Goal: Communication & Community: Answer question/provide support

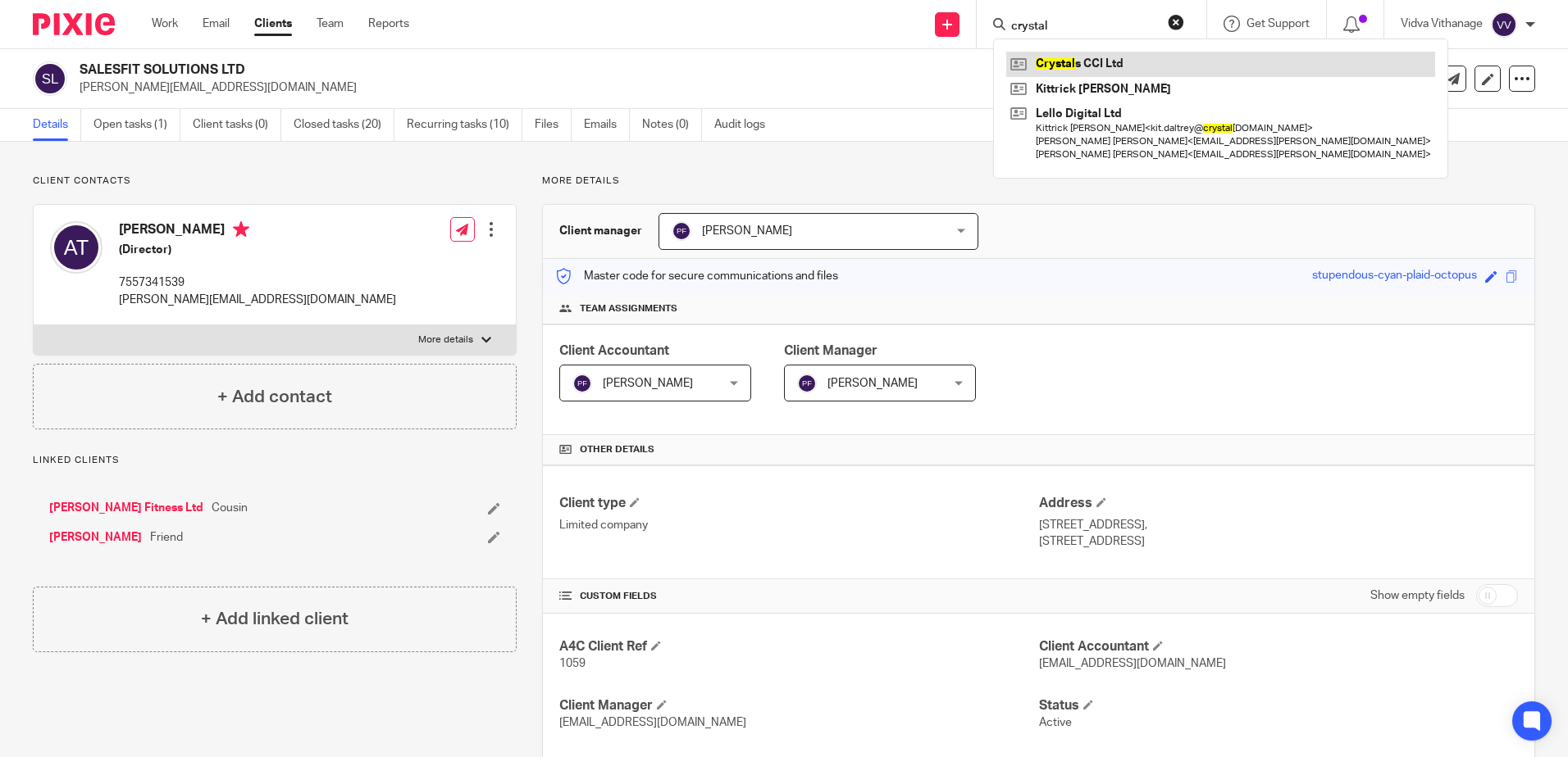
type input "crystal"
click at [1084, 68] on link at bounding box center [1220, 63] width 429 height 24
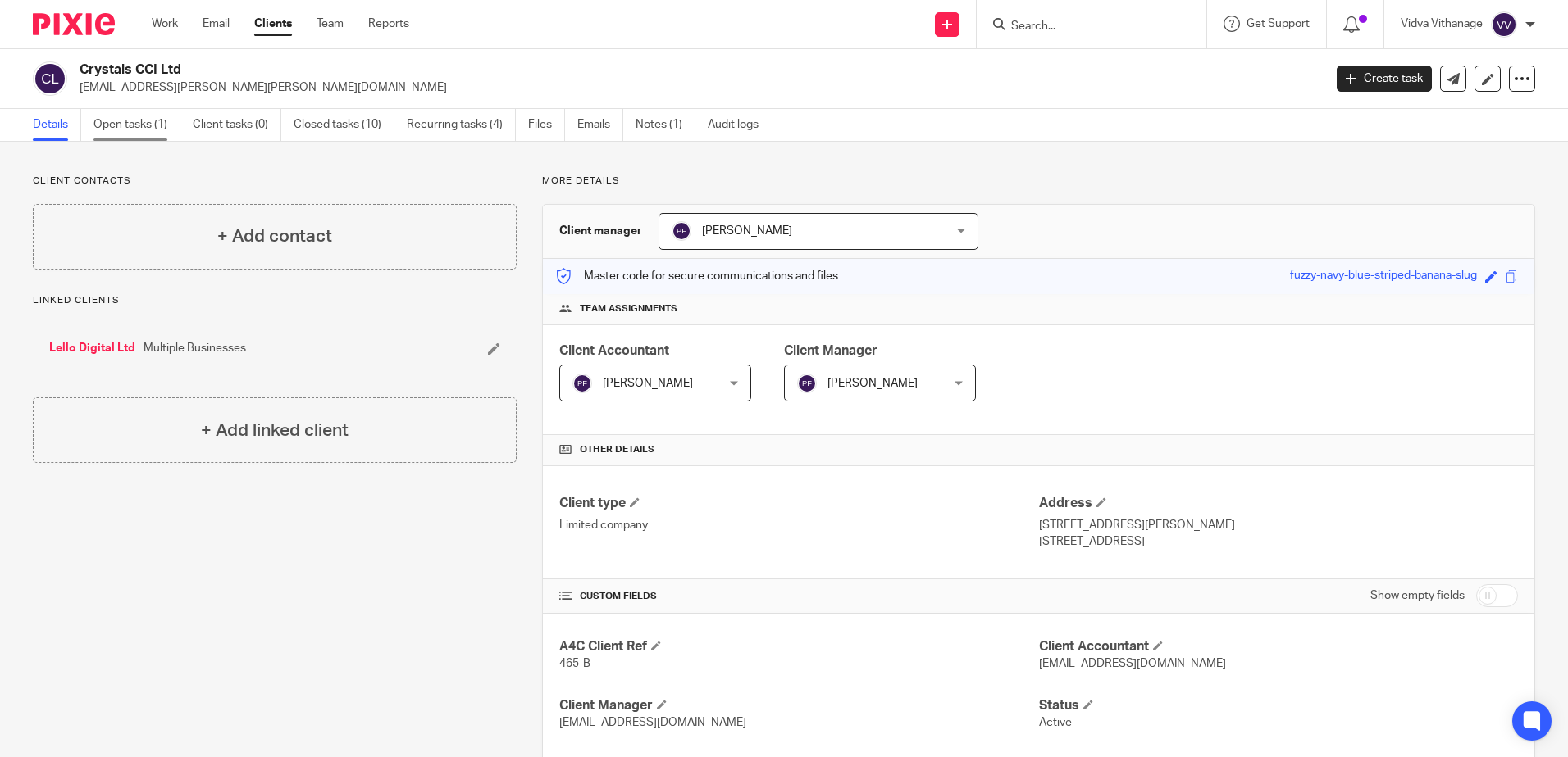
click at [127, 120] on link "Open tasks (1)" at bounding box center [136, 125] width 87 height 32
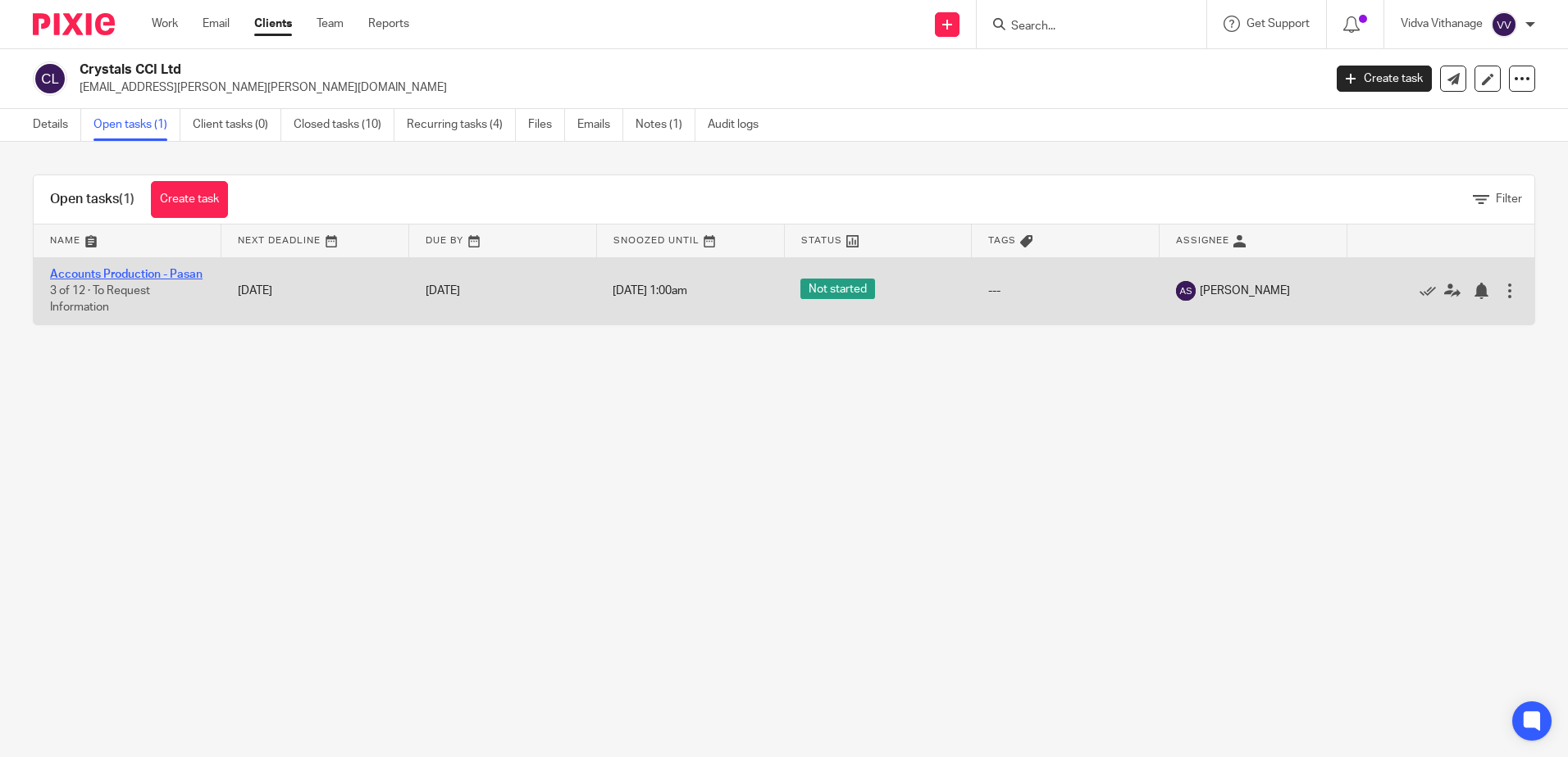
click at [142, 276] on link "Accounts Production - Pasan" at bounding box center [126, 275] width 153 height 12
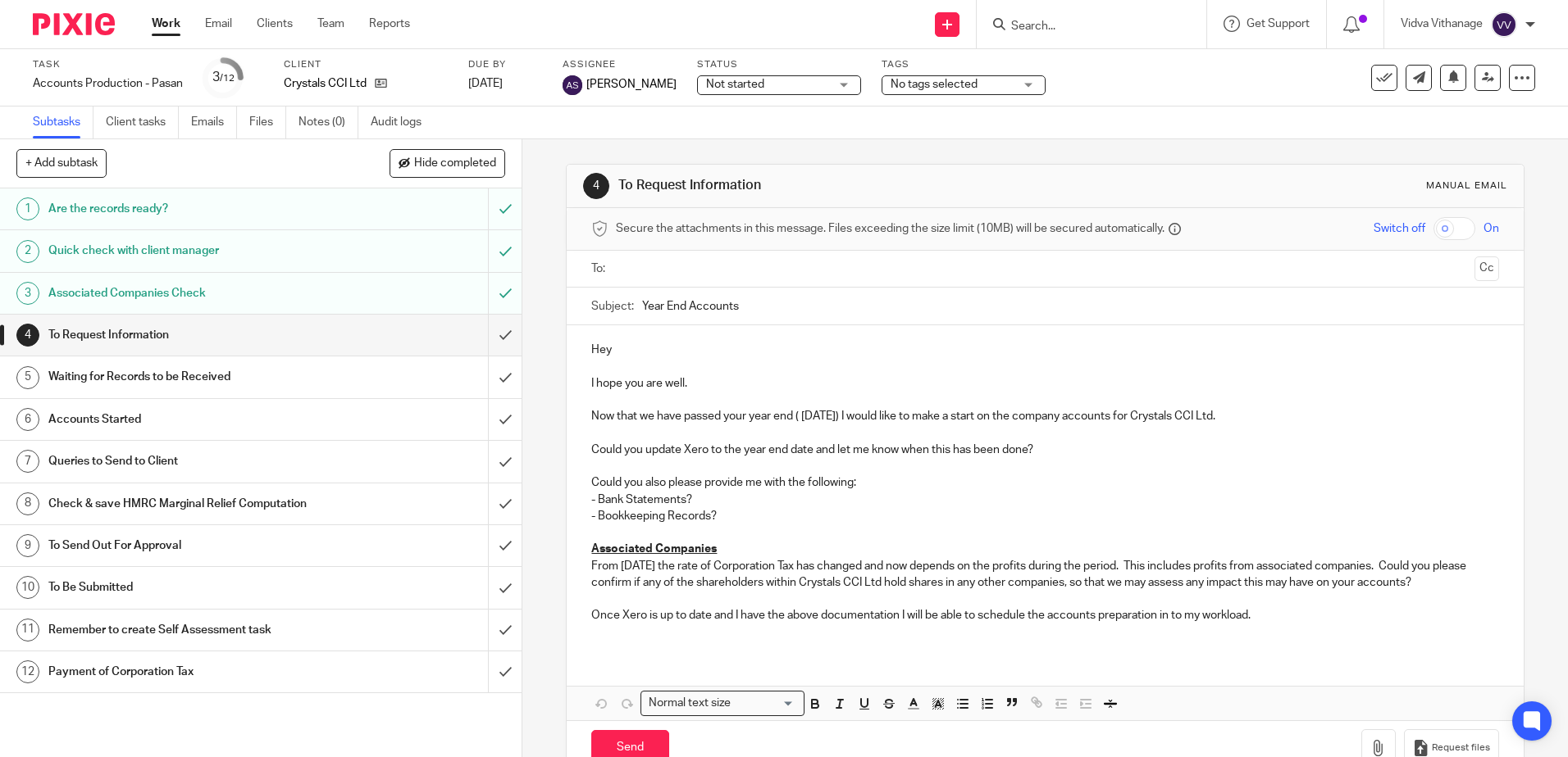
click at [749, 262] on input "text" at bounding box center [1044, 269] width 845 height 19
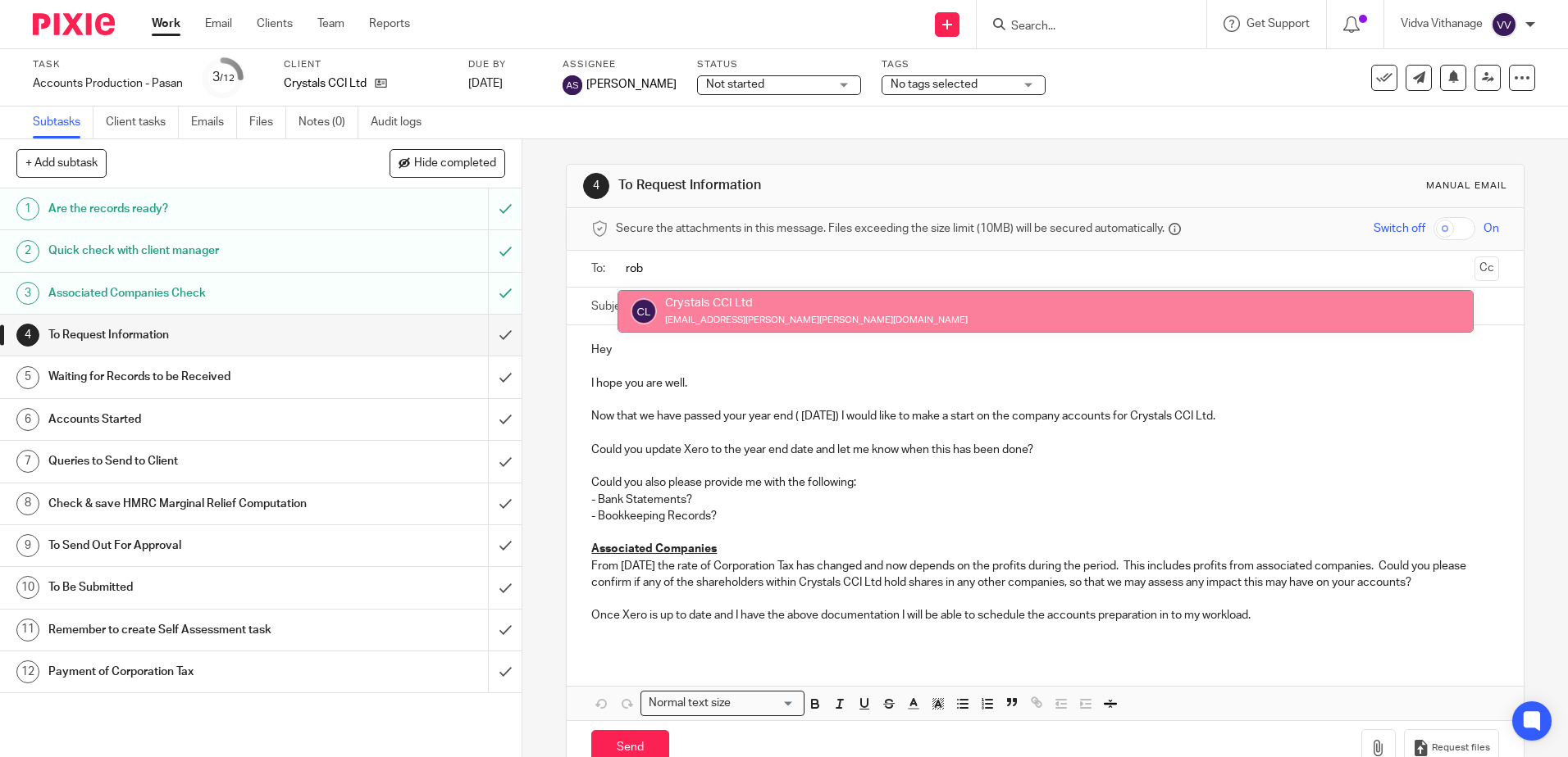
type input "rob"
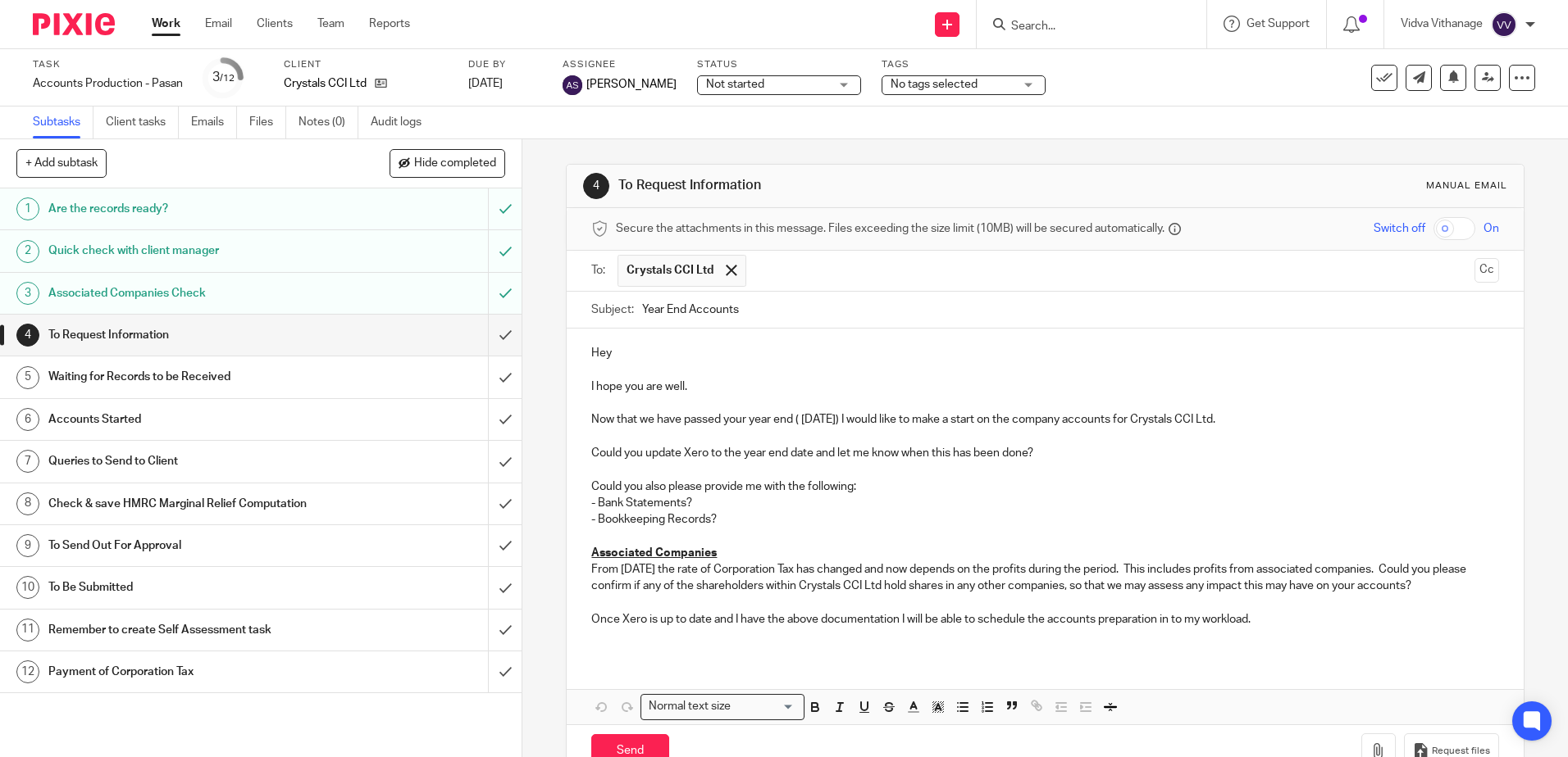
click at [725, 271] on span at bounding box center [730, 269] width 11 height 11
click at [720, 271] on input "text" at bounding box center [1044, 269] width 845 height 19
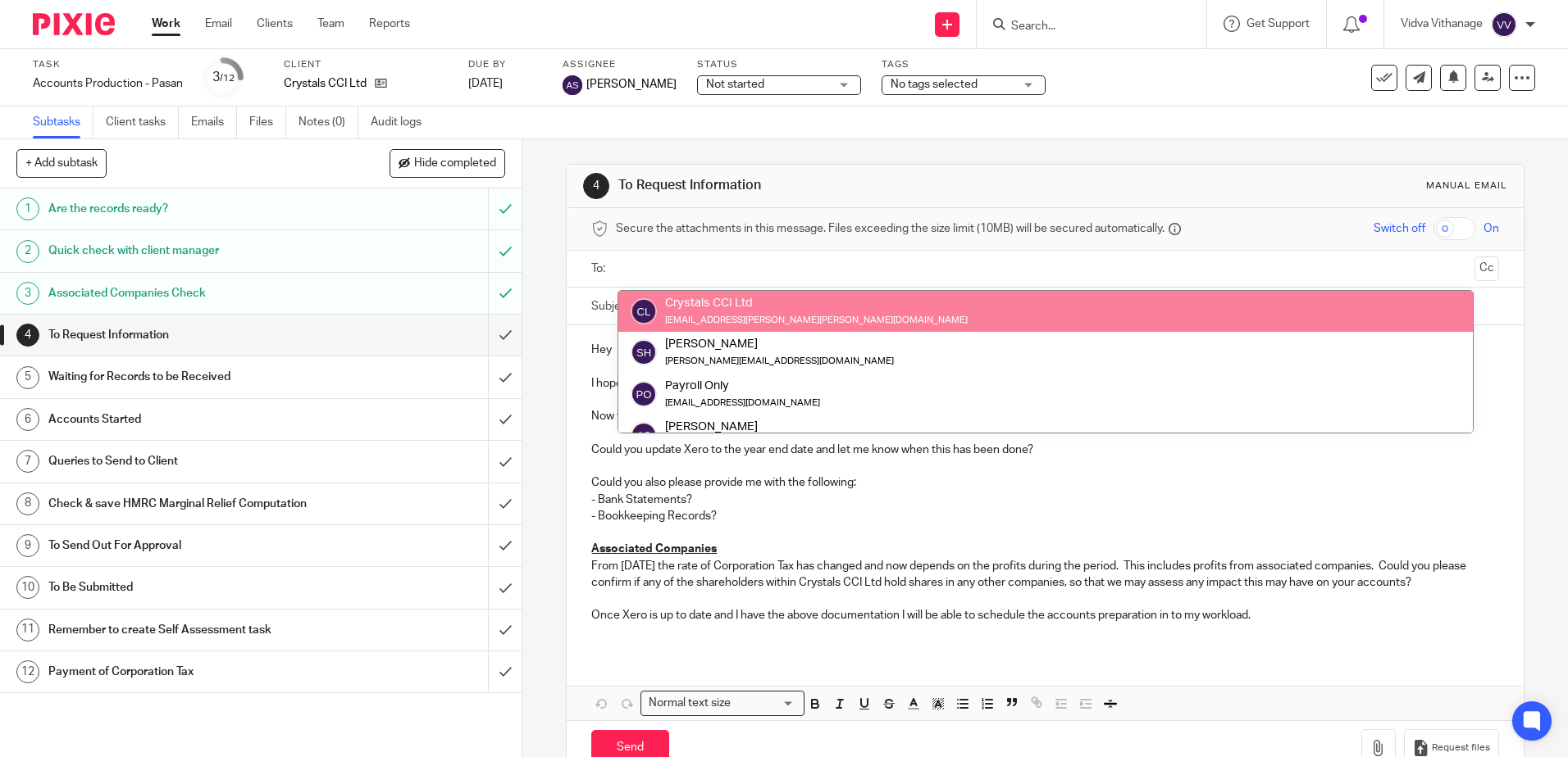
paste input "[EMAIL_ADDRESS][PERSON_NAME][DOMAIN_NAME]"
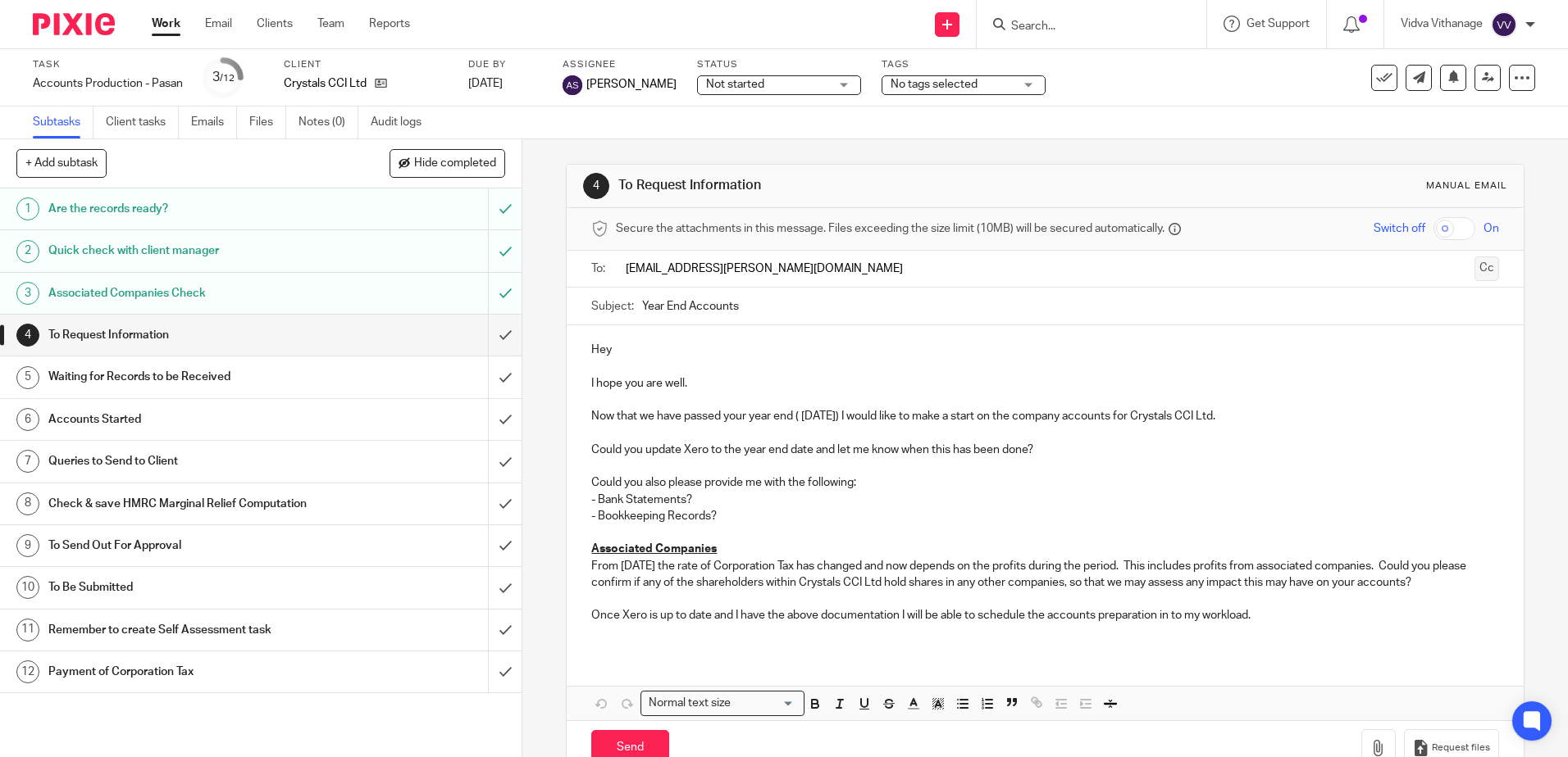
type input "[EMAIL_ADDRESS][PERSON_NAME][DOMAIN_NAME]"
click at [1474, 276] on button "Cc" at bounding box center [1486, 269] width 24 height 24
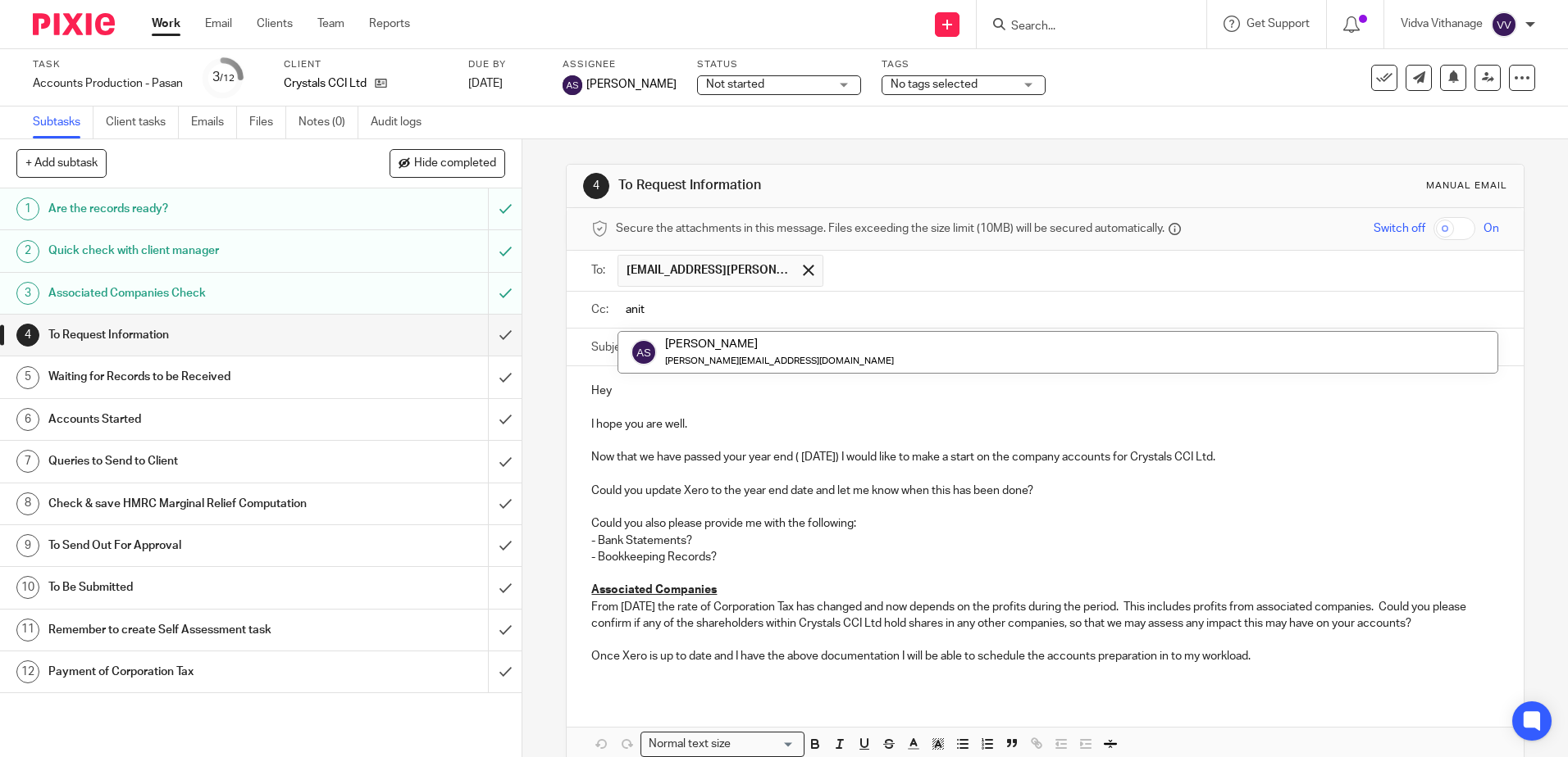
type input "[PERSON_NAME]"
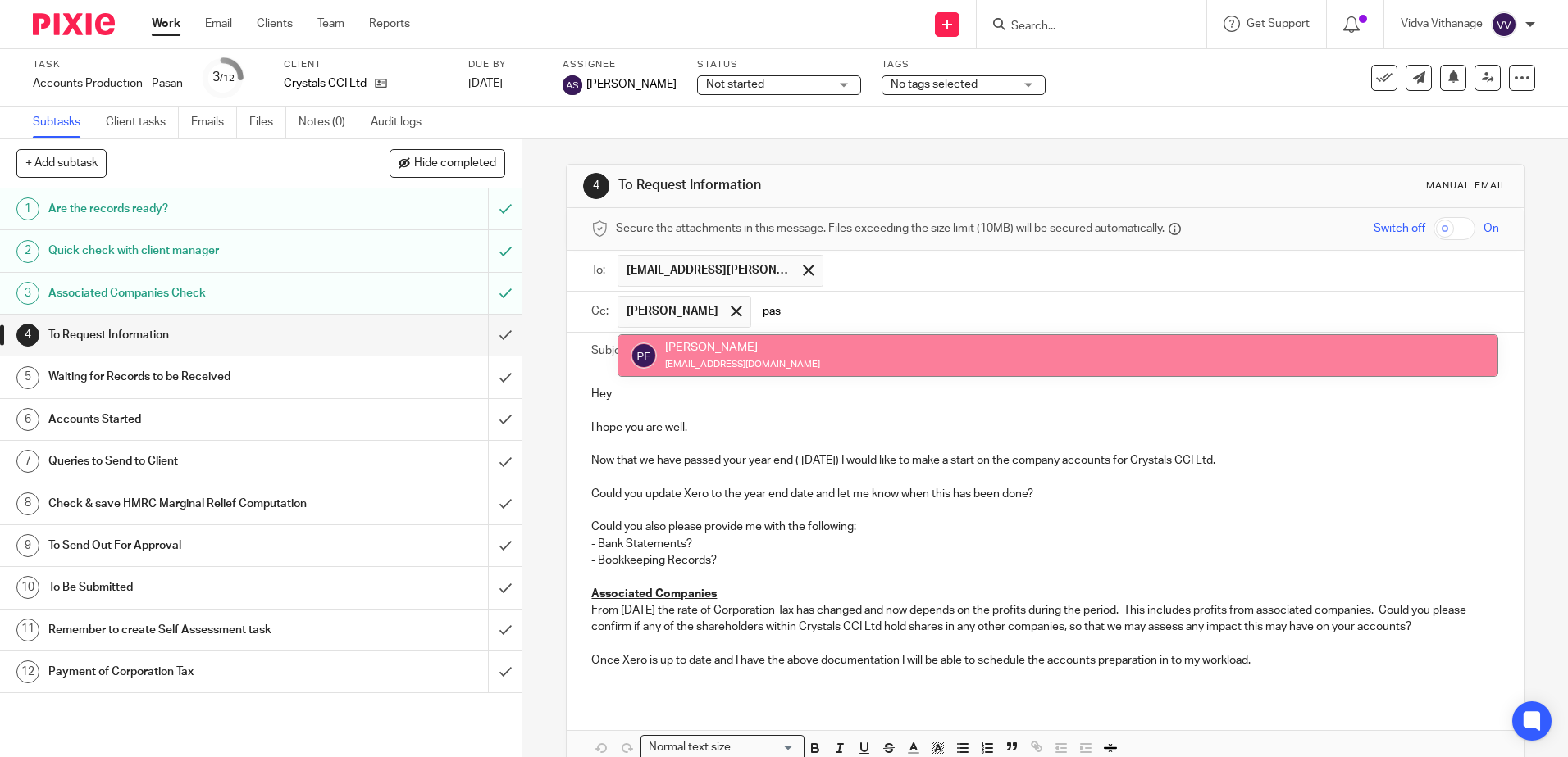
type input "pasa"
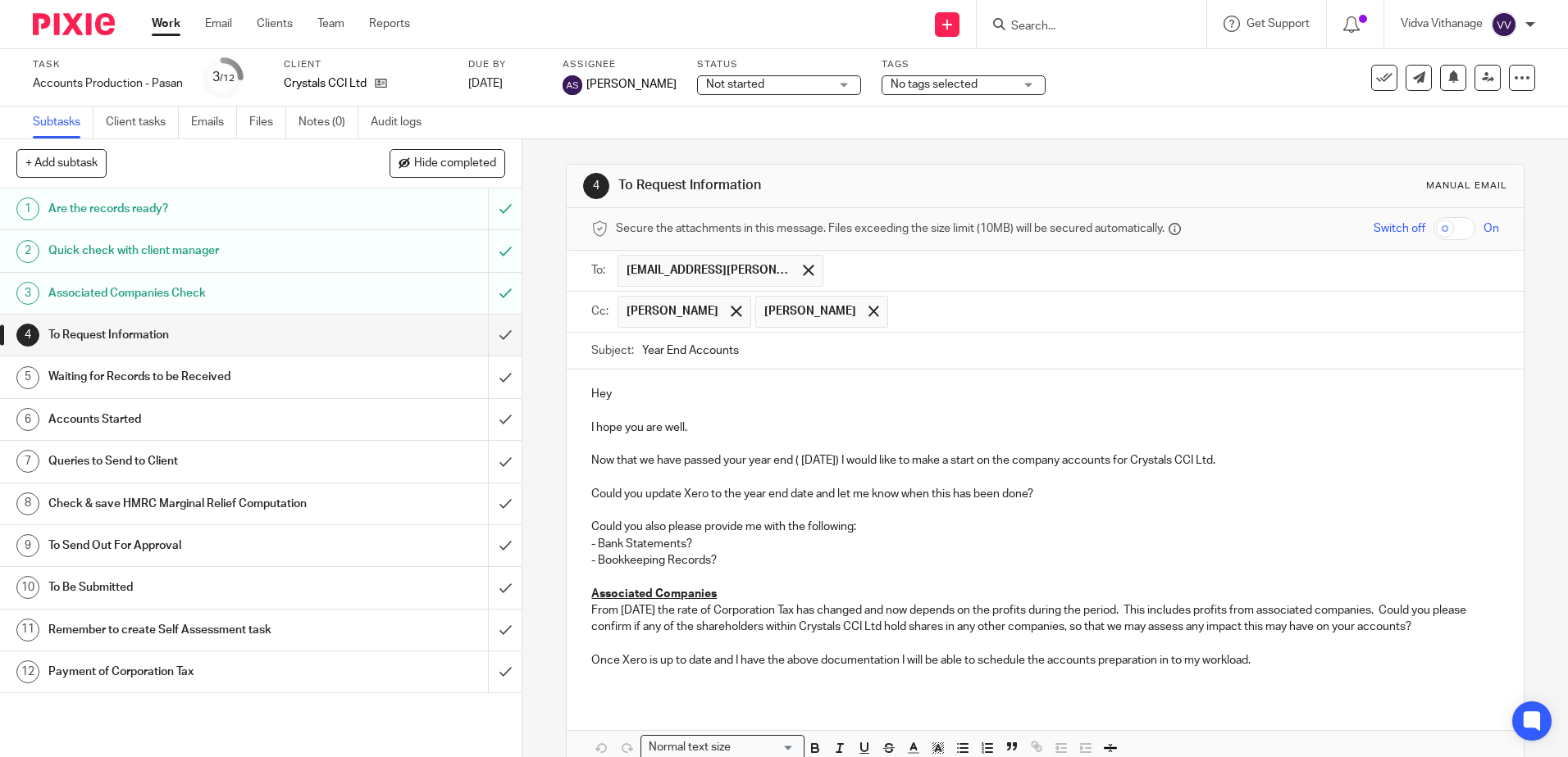
click at [786, 350] on input "Year End Accounts" at bounding box center [1070, 351] width 856 height 37
drag, startPoint x: 284, startPoint y: 86, endPoint x: 373, endPoint y: 88, distance: 89.0
click at [373, 88] on div "Task Accounts Production - Pasan Save Accounts Production - Pasan 3 /12 Client …" at bounding box center [659, 77] width 1252 height 40
copy div "Crystals CCI Ltd"
click at [820, 351] on input "Year End Accounts -" at bounding box center [1070, 351] width 856 height 37
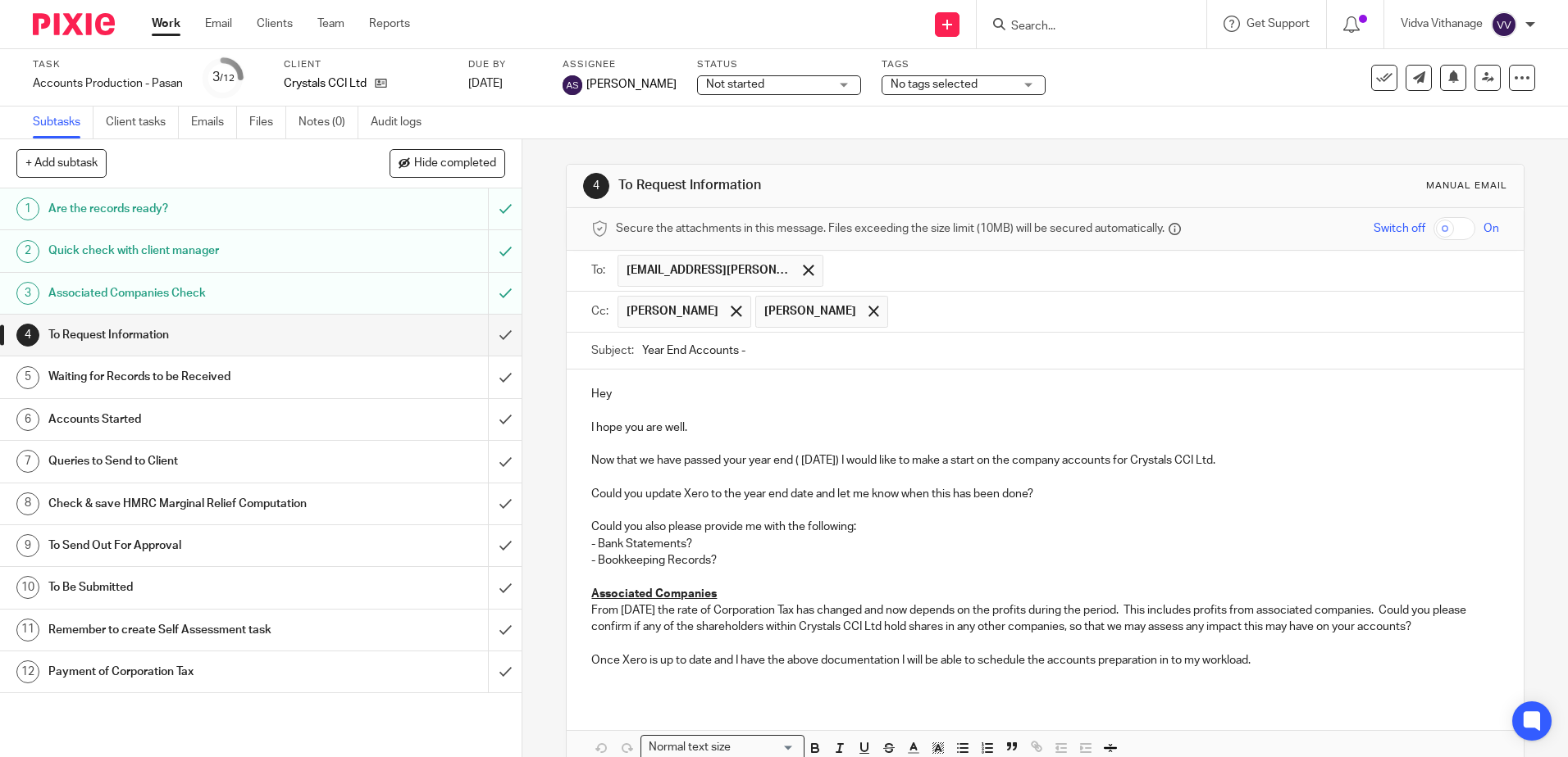
paste input "Crystals CCI Ltd"
type input "Year End Accounts - Crystals CCI Ltd"
click at [623, 388] on p "Hey" at bounding box center [1045, 393] width 907 height 16
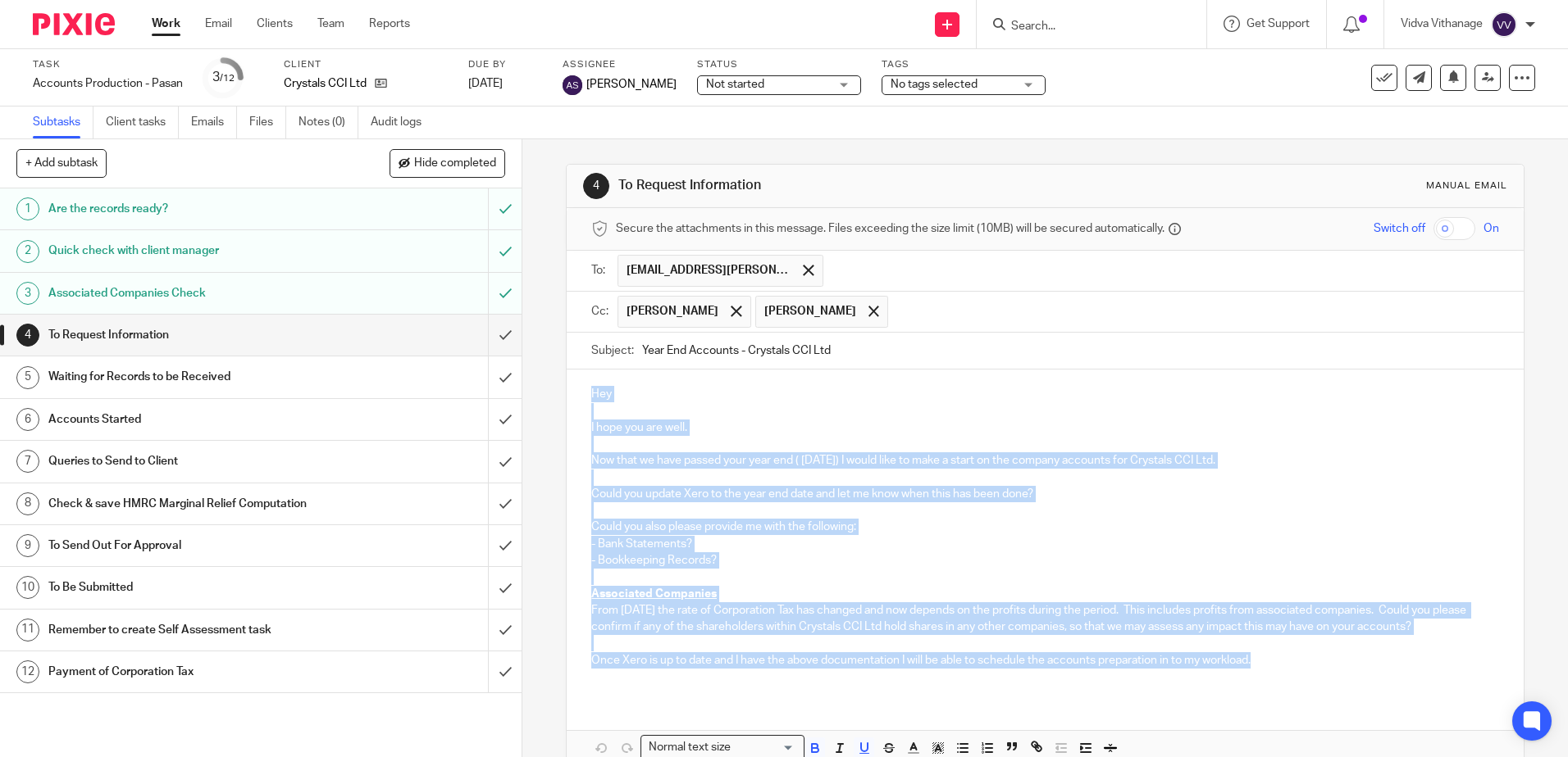
drag, startPoint x: 892, startPoint y: 556, endPoint x: 571, endPoint y: 370, distance: 371.0
click at [571, 370] on div "Hey I hope you are well. Now that we have passed your year end ( [DATE]) I woul…" at bounding box center [1044, 533] width 956 height 328
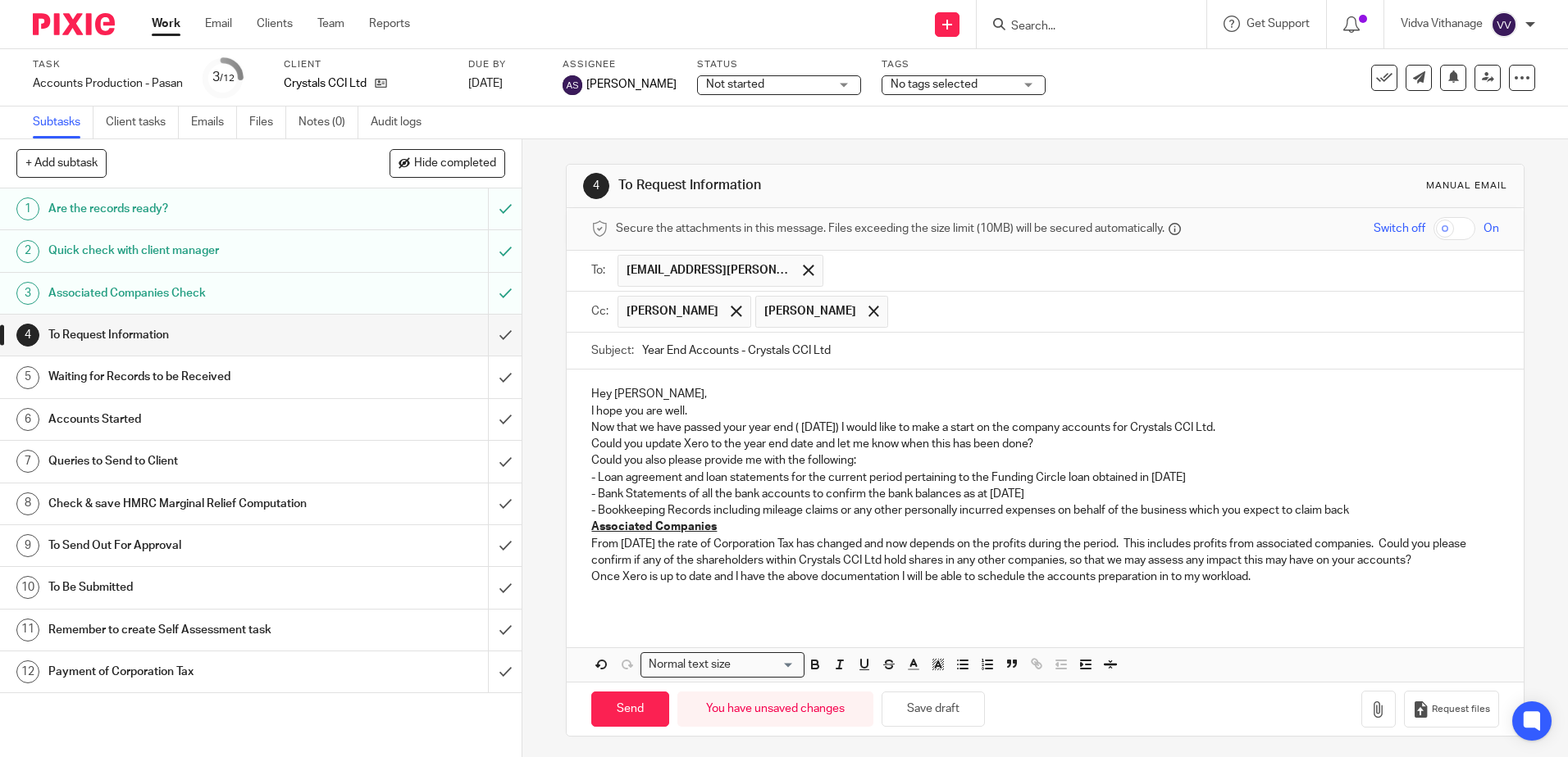
click at [646, 393] on p "Hey [PERSON_NAME]," at bounding box center [1045, 393] width 907 height 16
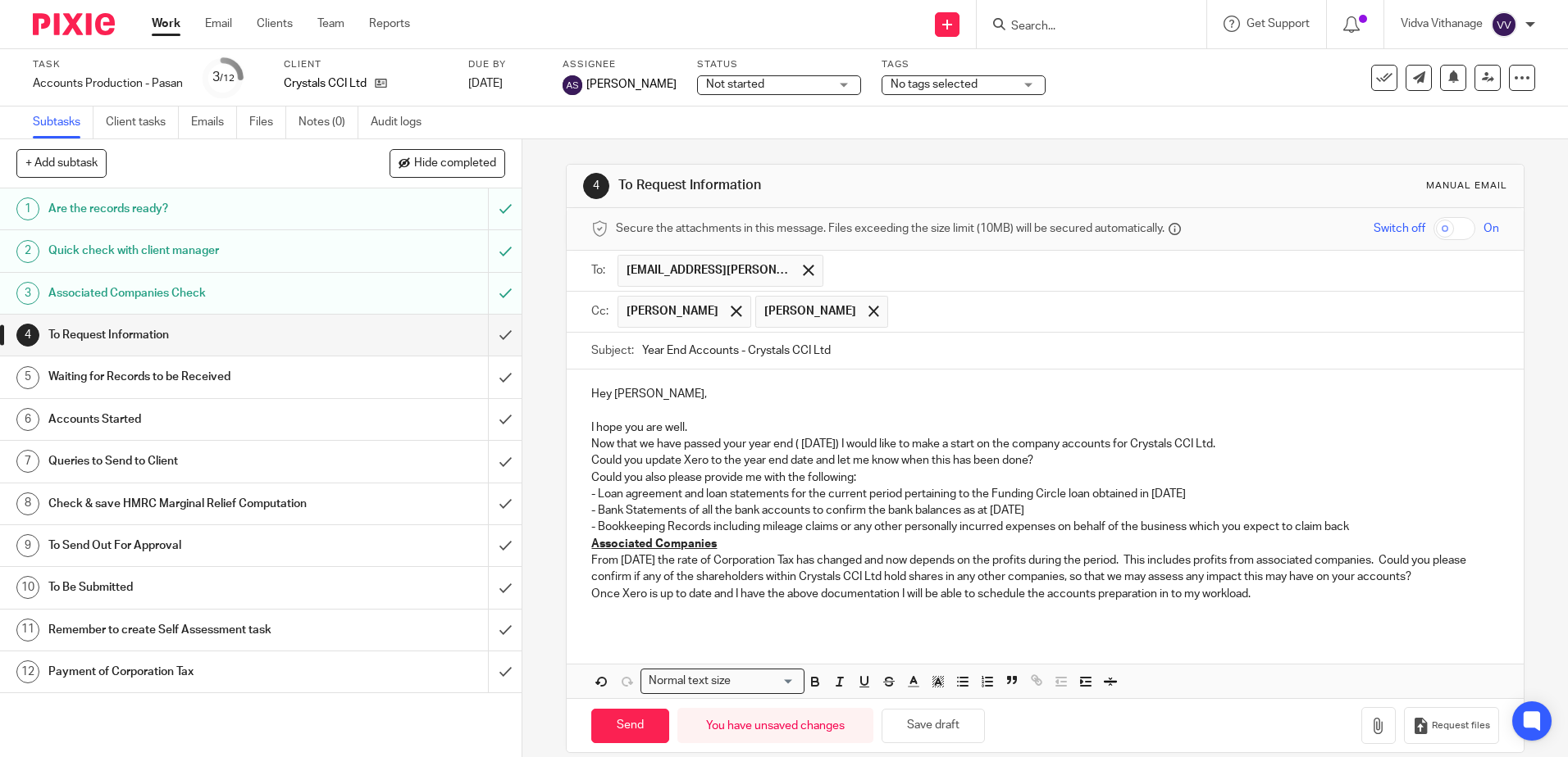
click at [704, 426] on p "I hope you are well." at bounding box center [1045, 427] width 907 height 16
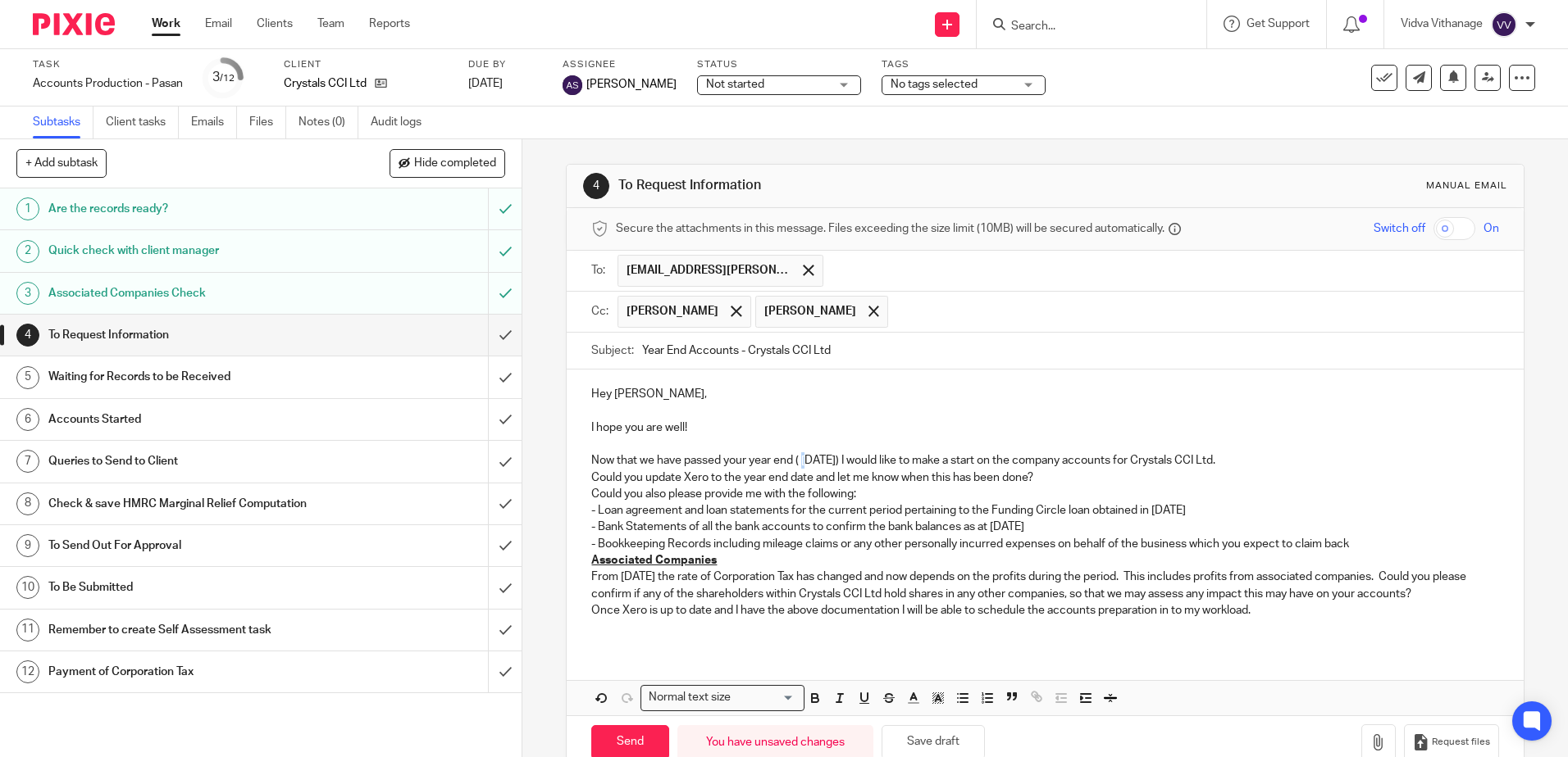
click at [803, 463] on p "Now that we have passed your year end ( [DATE]) I would like to make a start on…" at bounding box center [1045, 460] width 907 height 16
click at [802, 464] on p "Now that we have passed your year end ( [DATE]) I would like to make a start on…" at bounding box center [1045, 460] width 907 height 16
click at [1132, 461] on p "Now that we have passed your year end ( [DATE]) I would like to make a start on…" at bounding box center [1045, 460] width 907 height 16
click at [1272, 452] on p "Now that we have passed your year end ( [DATE]) I would like to make a start on…" at bounding box center [1045, 460] width 907 height 16
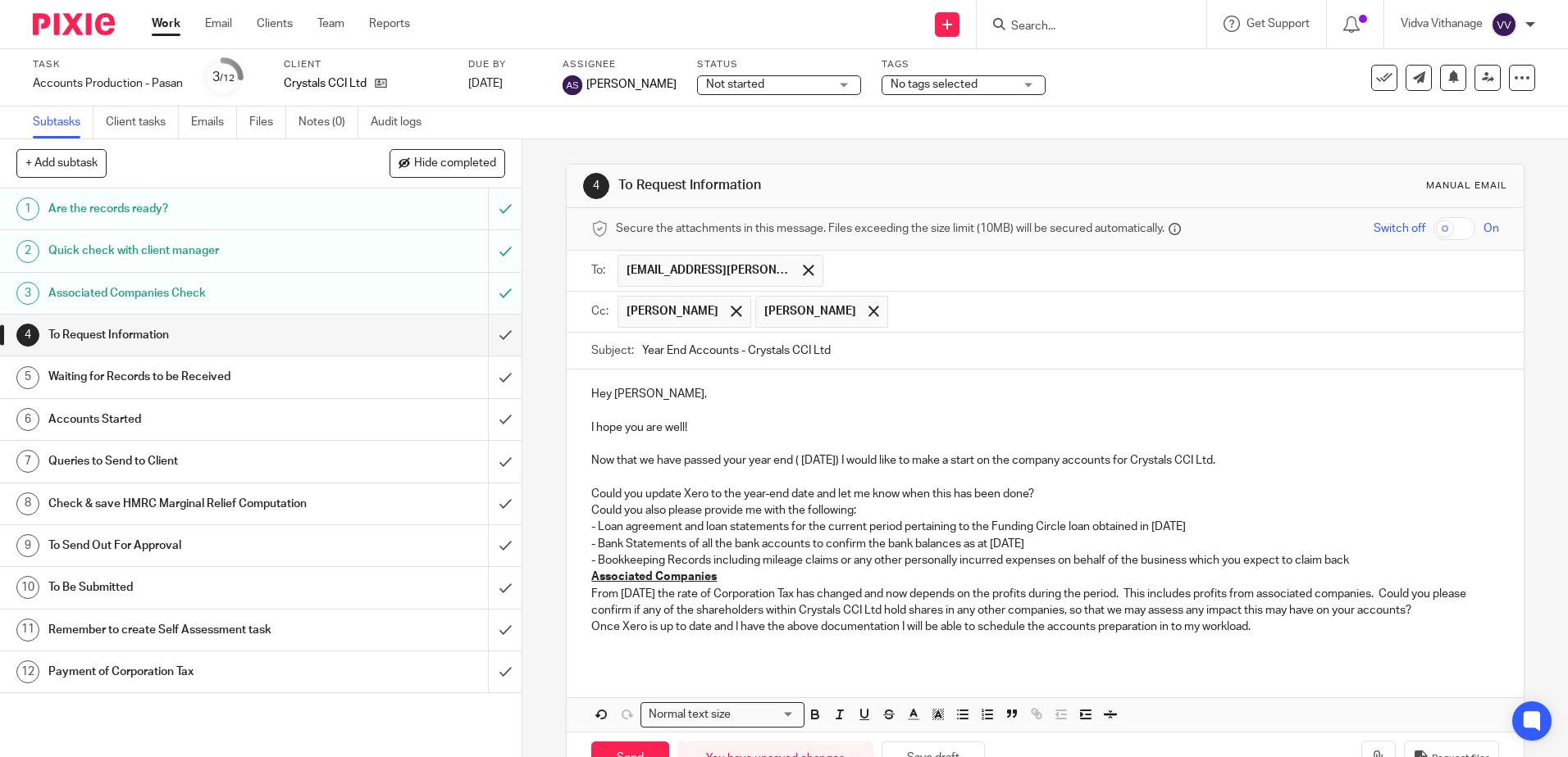
click at [1098, 499] on p "Could you update Xero to the year-end date and let me know when this has been d…" at bounding box center [1045, 493] width 907 height 16
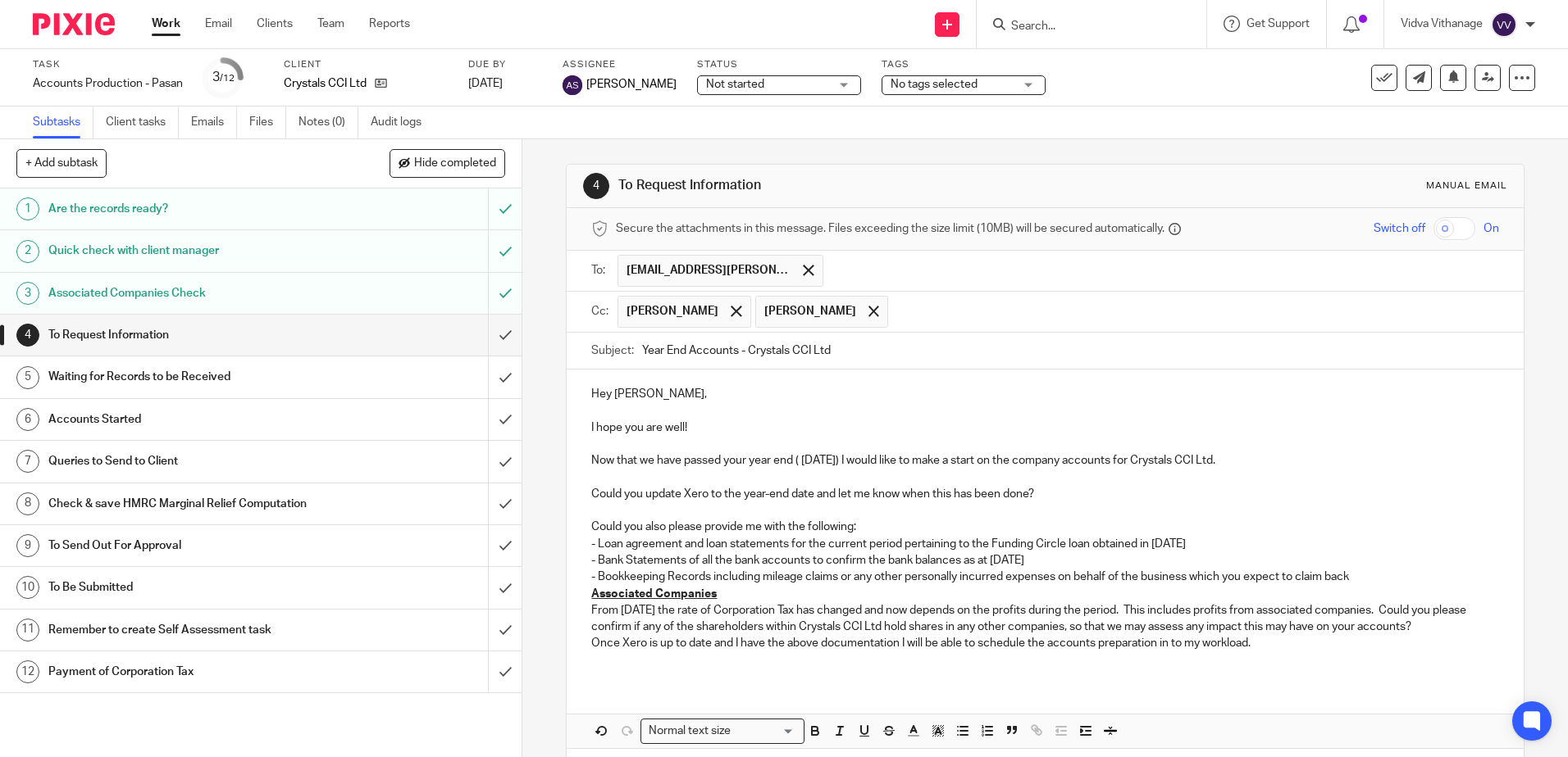
click at [913, 525] on p "Could you also please provide me with the following:" at bounding box center [1045, 526] width 907 height 16
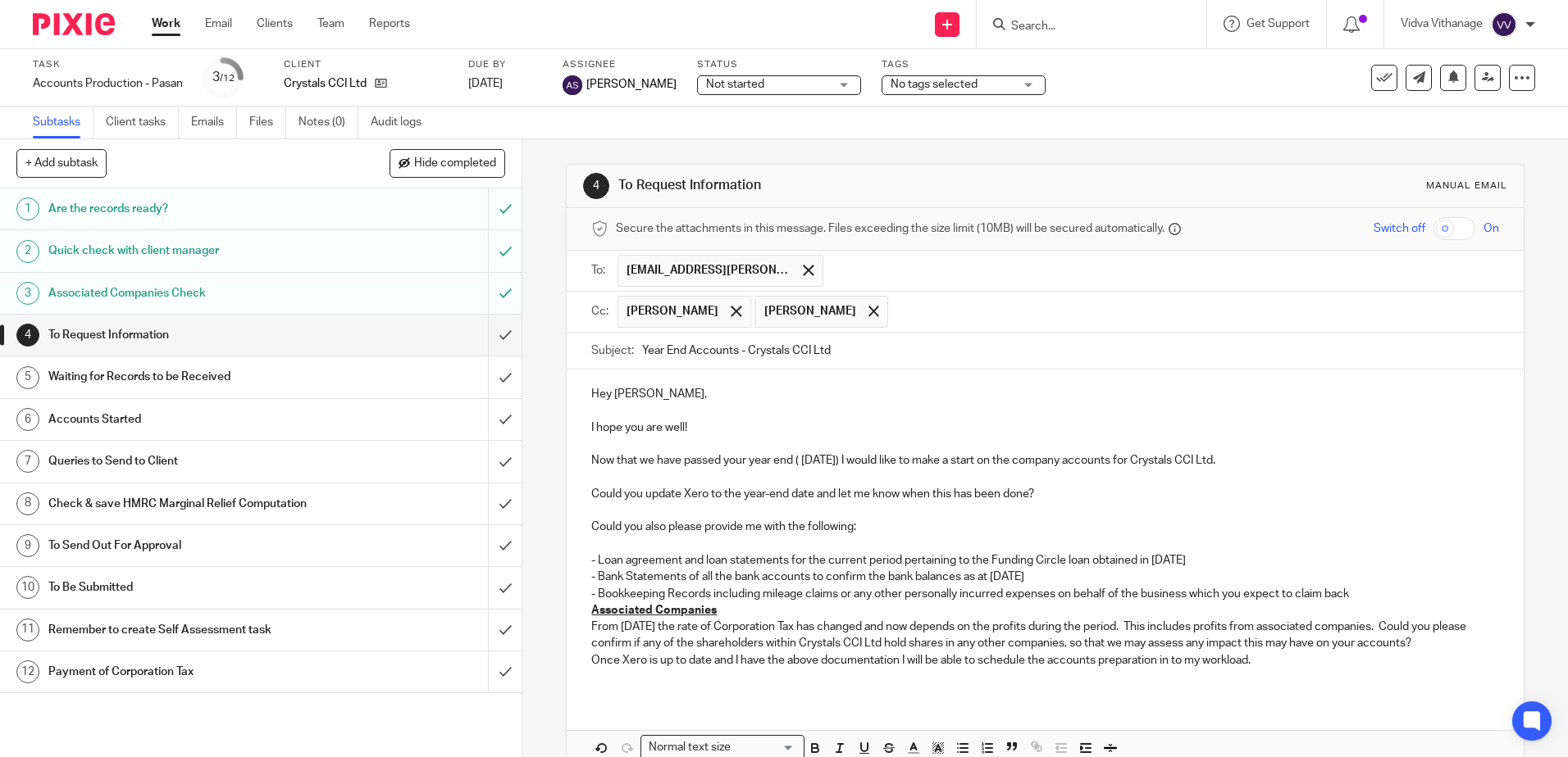
click at [1373, 594] on p "- Bookkeeping Records including mileage claims or any other personally incurred…" at bounding box center [1045, 594] width 907 height 16
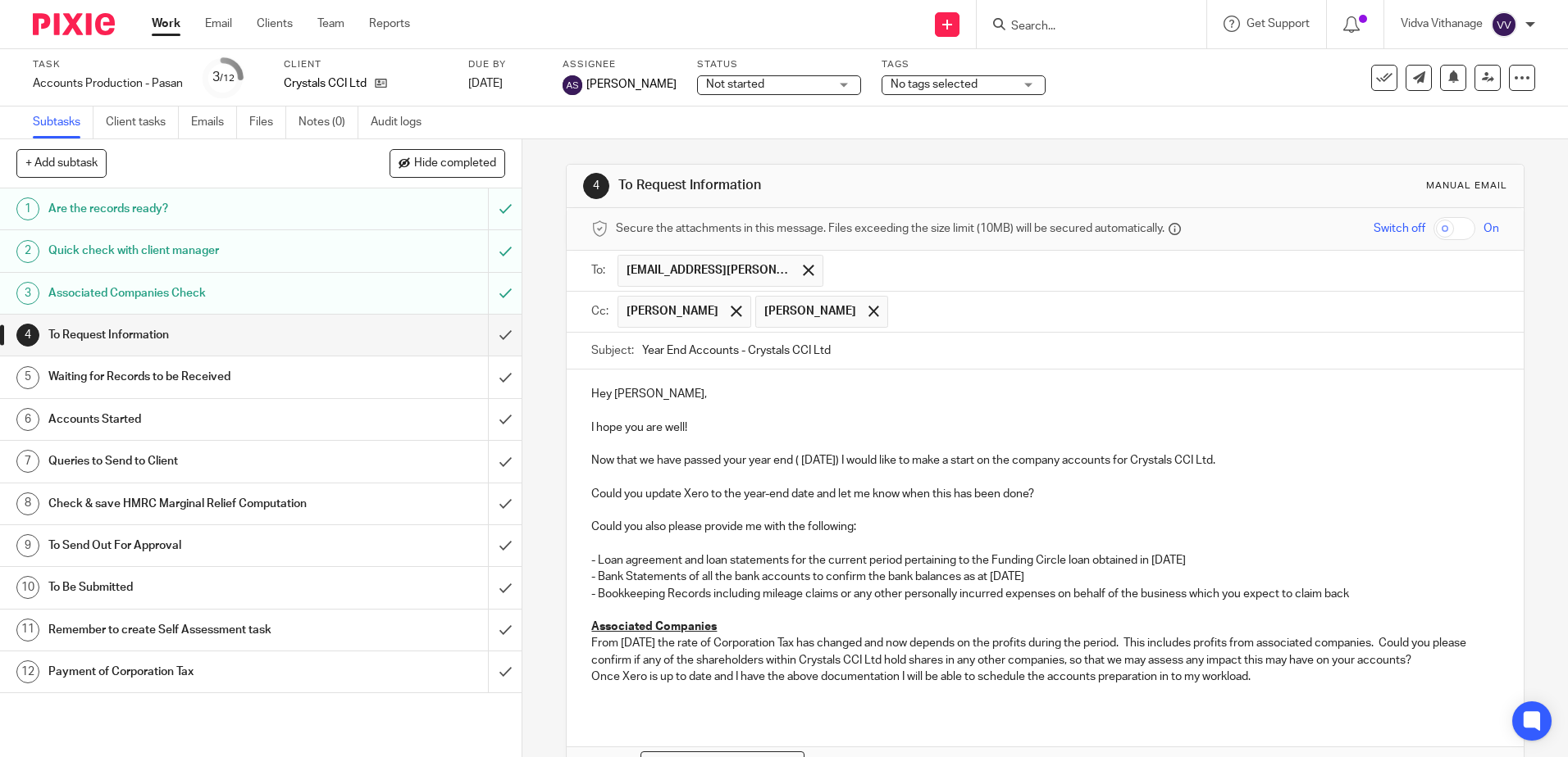
click at [650, 543] on p at bounding box center [1045, 543] width 907 height 16
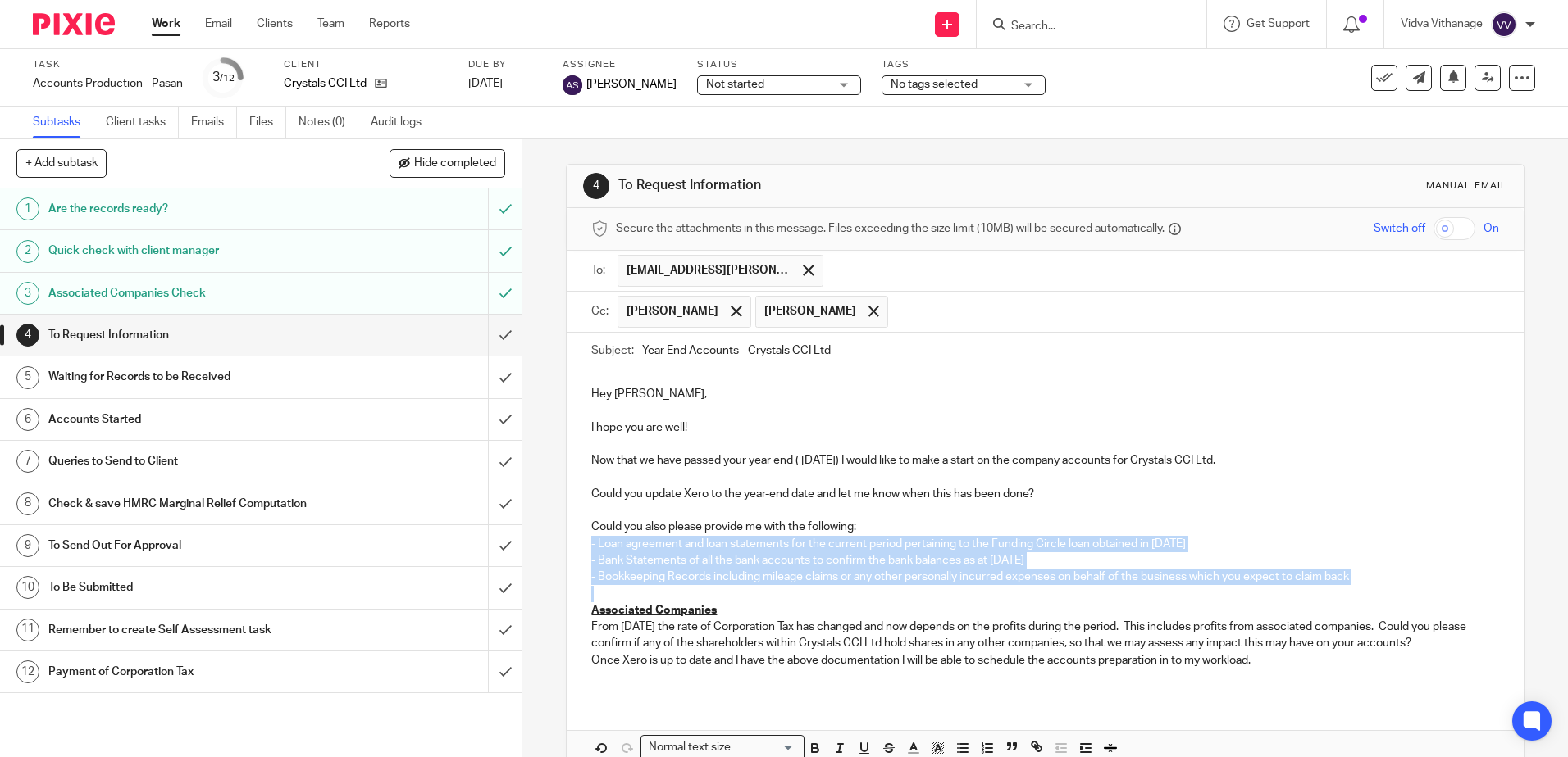
drag, startPoint x: 583, startPoint y: 543, endPoint x: 1363, endPoint y: 590, distance: 781.4
click at [1363, 590] on div "Hey [PERSON_NAME], I hope you are well! Now that we have passed your year end (…" at bounding box center [1044, 533] width 956 height 328
click at [962, 745] on icon "button" at bounding box center [963, 749] width 15 height 15
click at [629, 597] on p at bounding box center [1061, 594] width 874 height 16
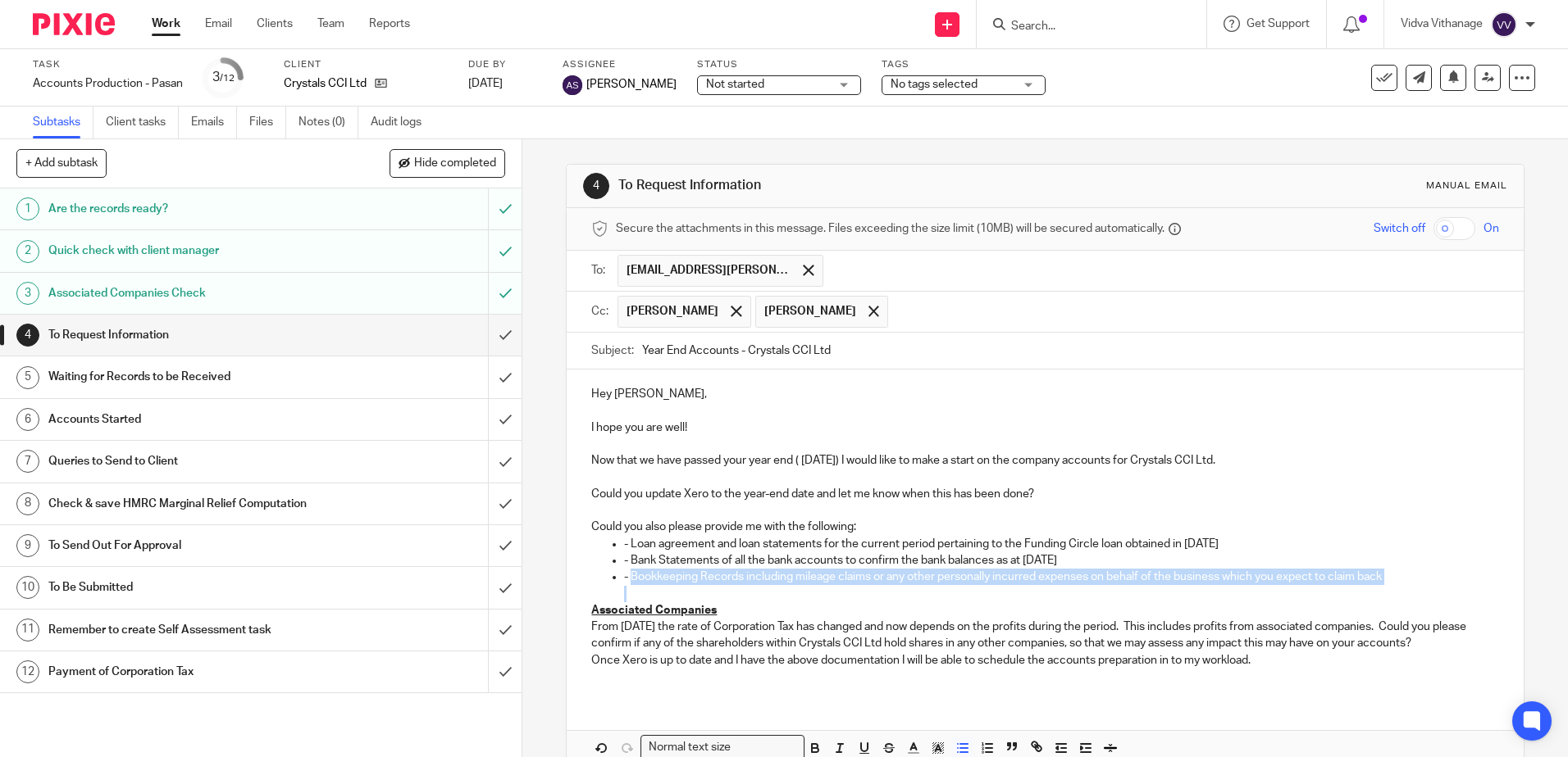
drag, startPoint x: 629, startPoint y: 597, endPoint x: 628, endPoint y: 582, distance: 15.0
click at [624, 584] on p "- Bookkeeping Records including mileage claims or any other personally incurred…" at bounding box center [1061, 576] width 874 height 16
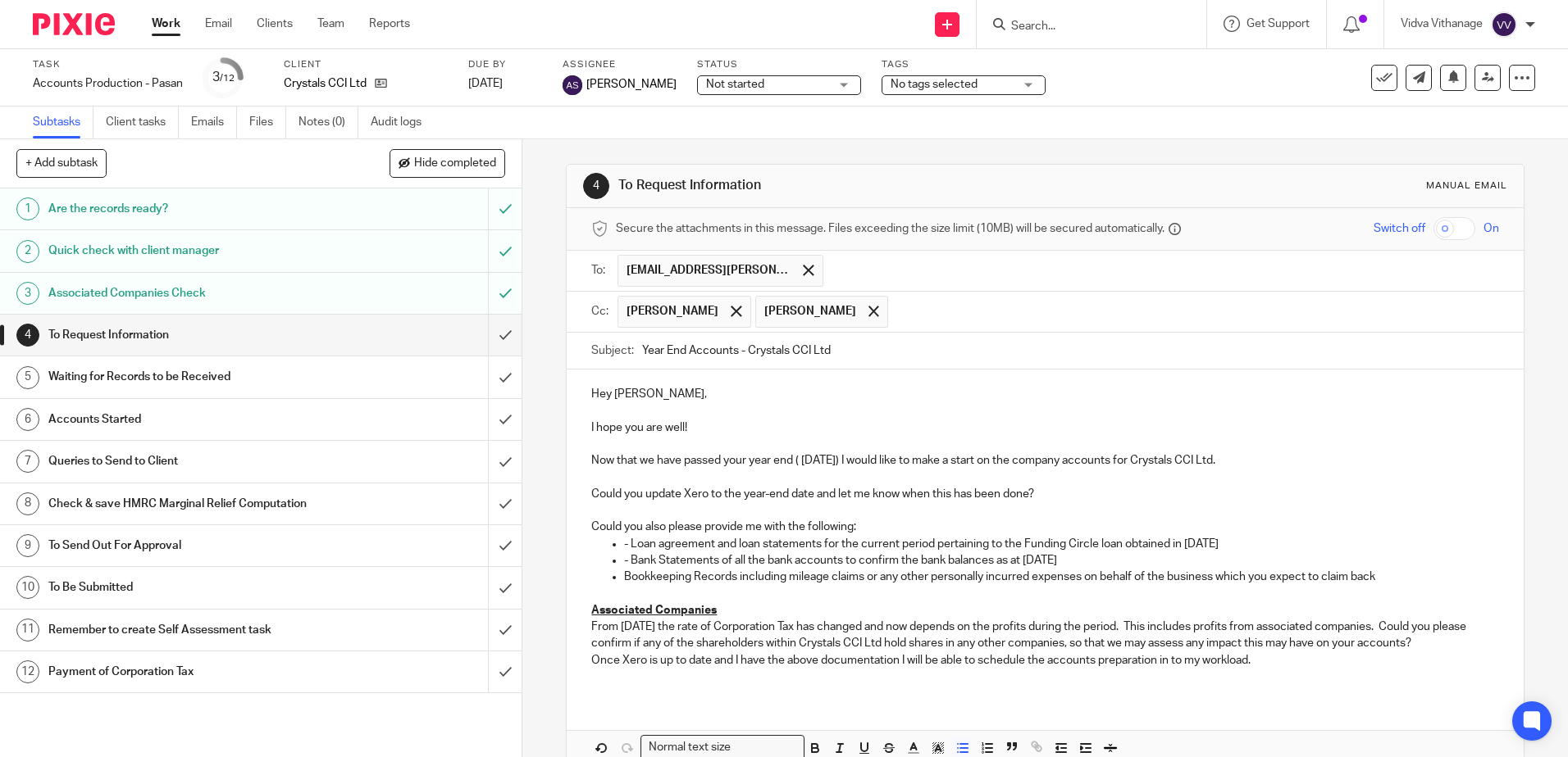
click at [619, 561] on ul "- Loan agreement and loan statements for the current period pertaining to the F…" at bounding box center [1045, 568] width 907 height 67
click at [624, 544] on p "- Loan agreement and loan statements for the current period pertaining to the F…" at bounding box center [1061, 543] width 874 height 16
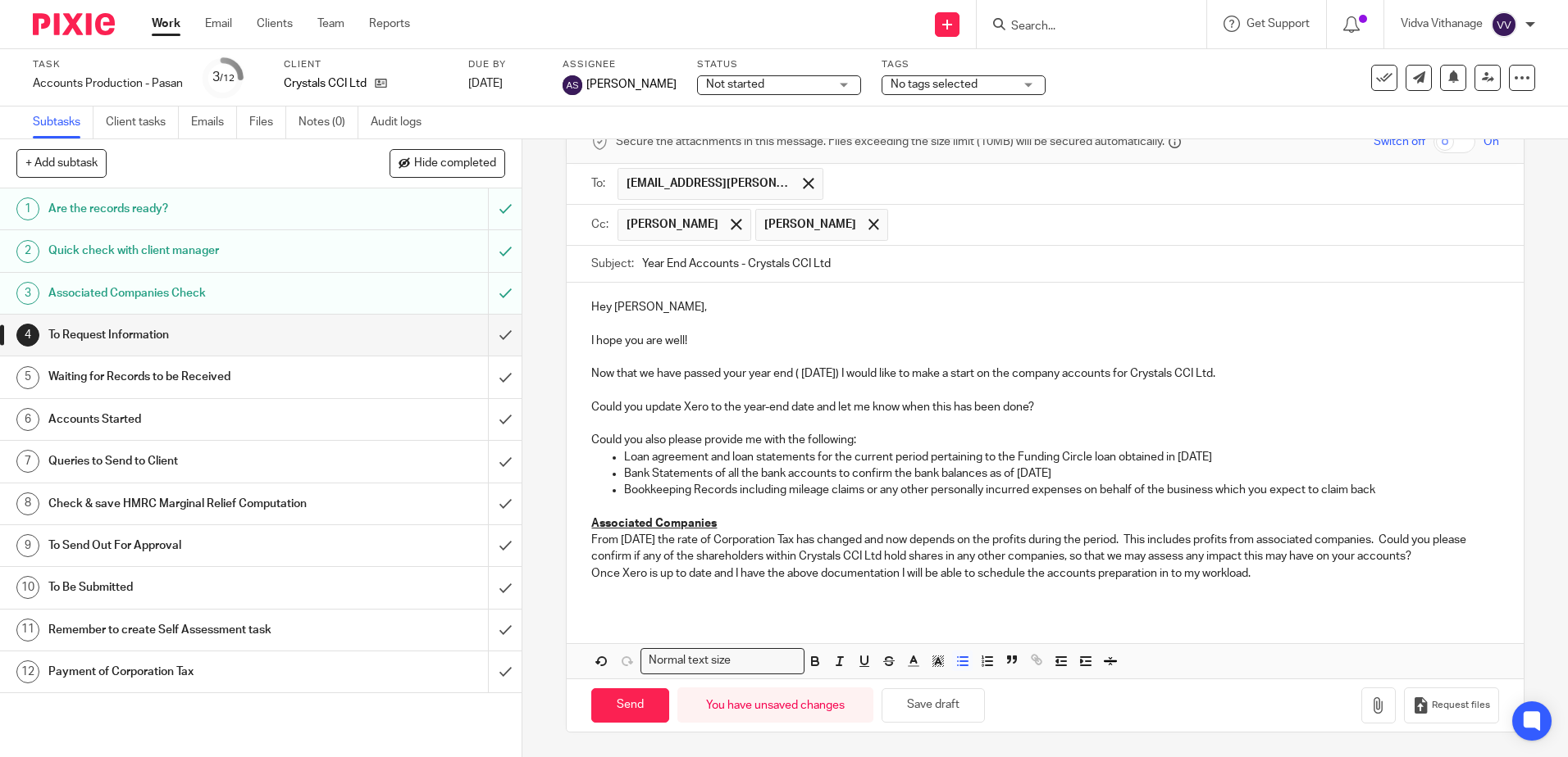
click at [805, 505] on p at bounding box center [1061, 507] width 874 height 16
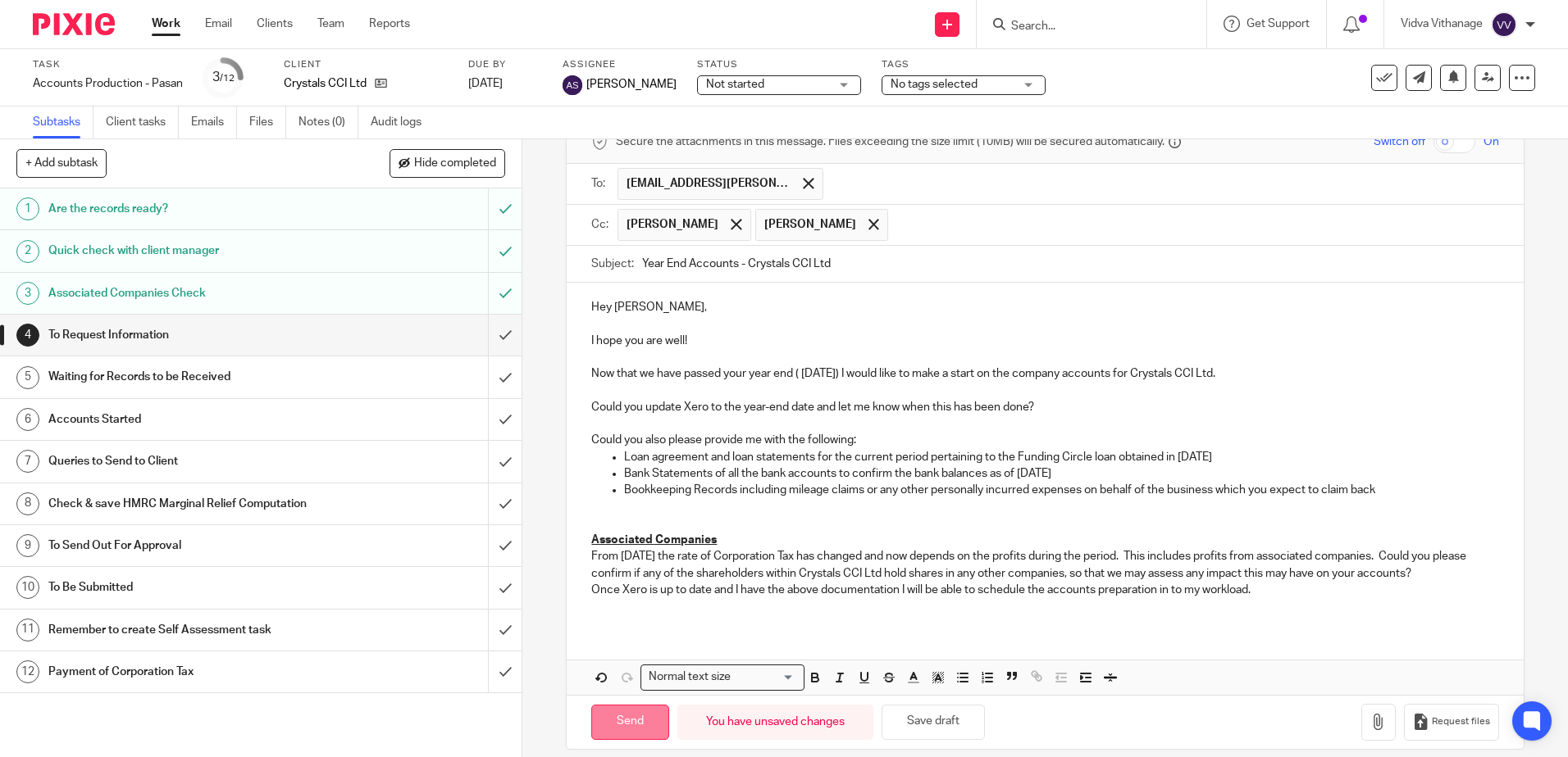
click at [618, 716] on input "Send" at bounding box center [630, 722] width 78 height 35
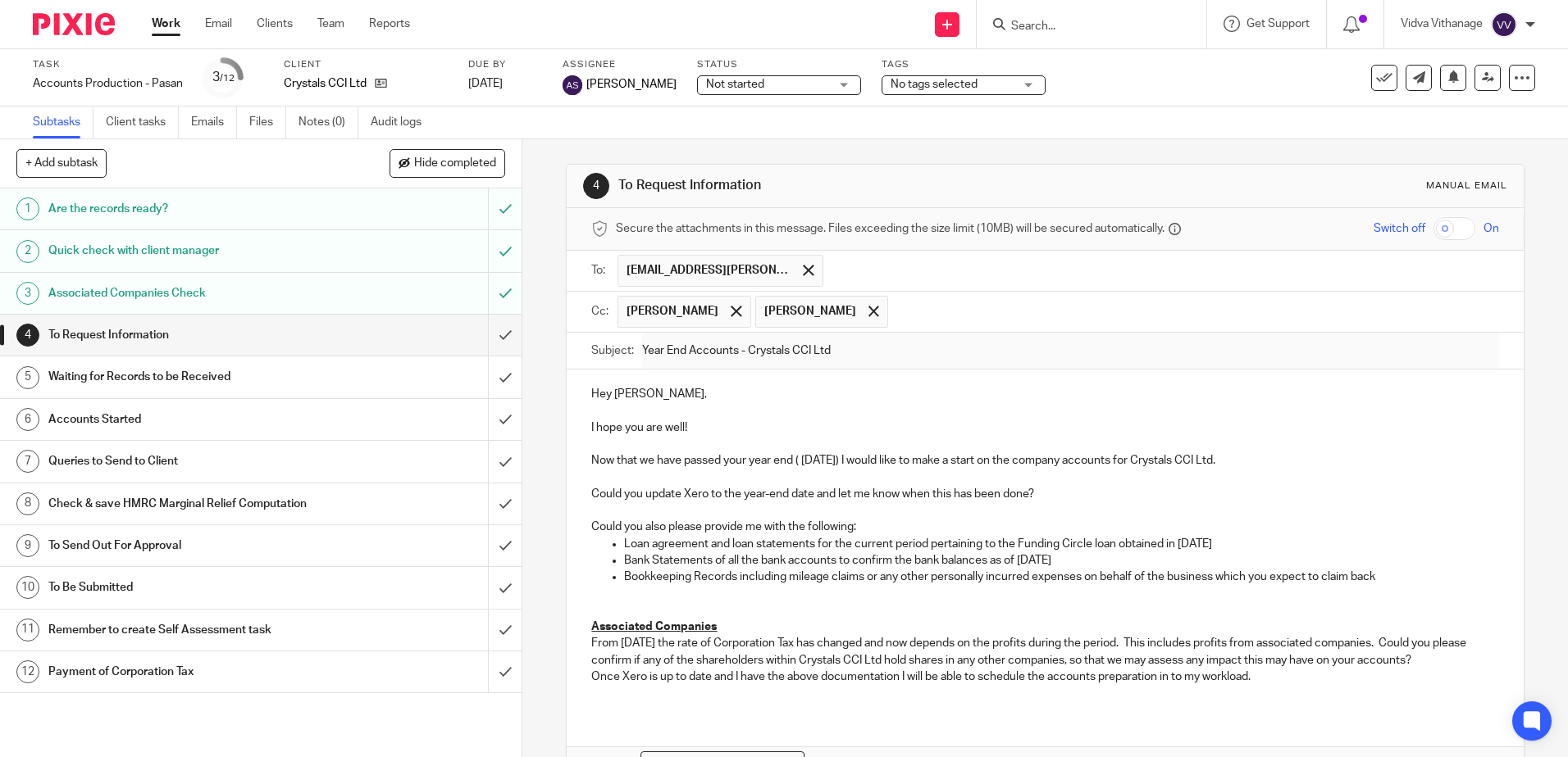
type input "Sent"
click at [158, 27] on link "Work" at bounding box center [166, 23] width 29 height 16
